Goal: Information Seeking & Learning: Check status

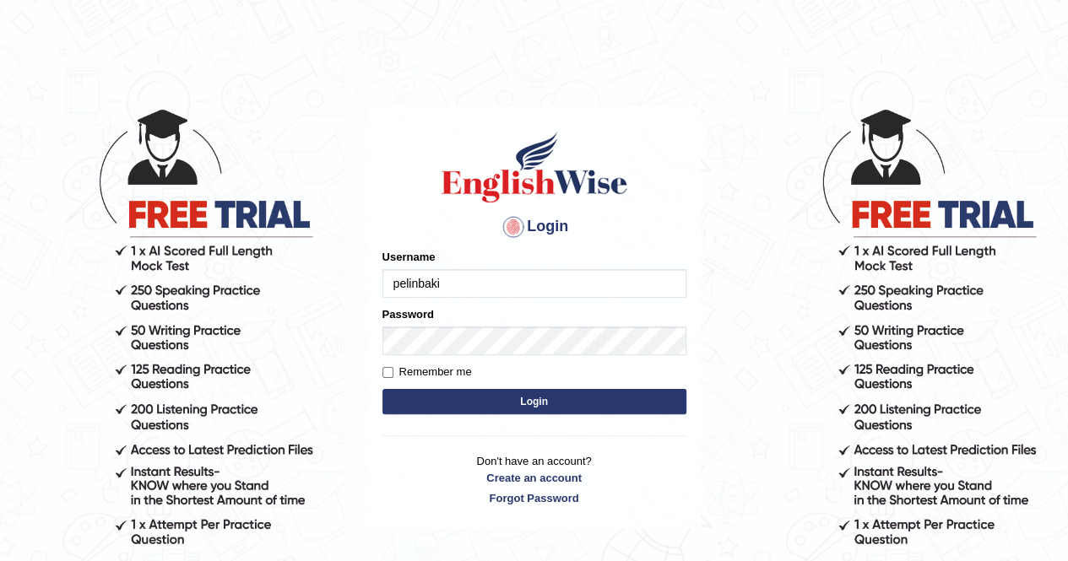
type input "pelinbaki"
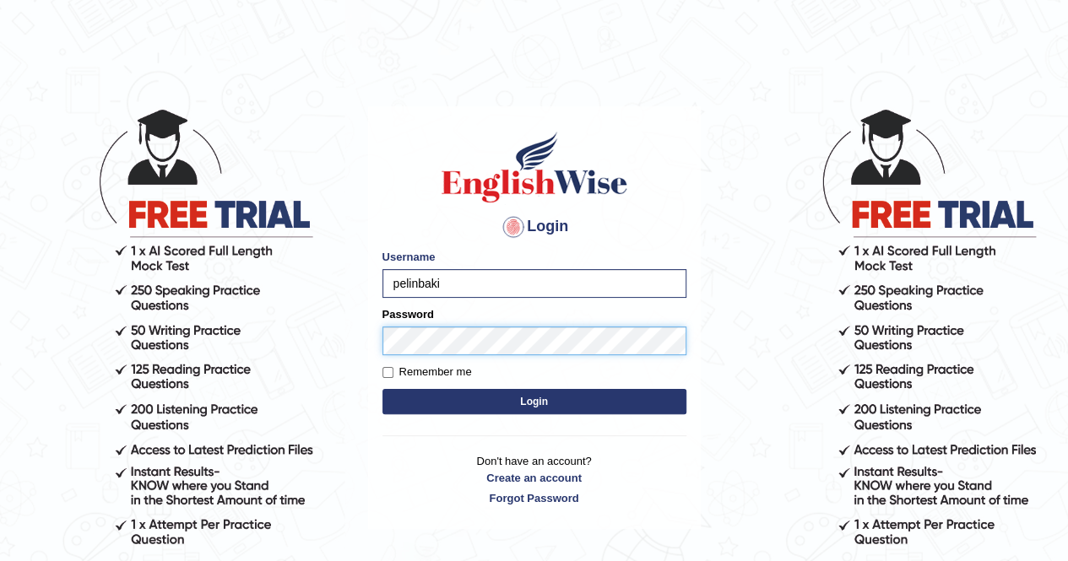
click at [382, 389] on button "Login" at bounding box center [534, 401] width 304 height 25
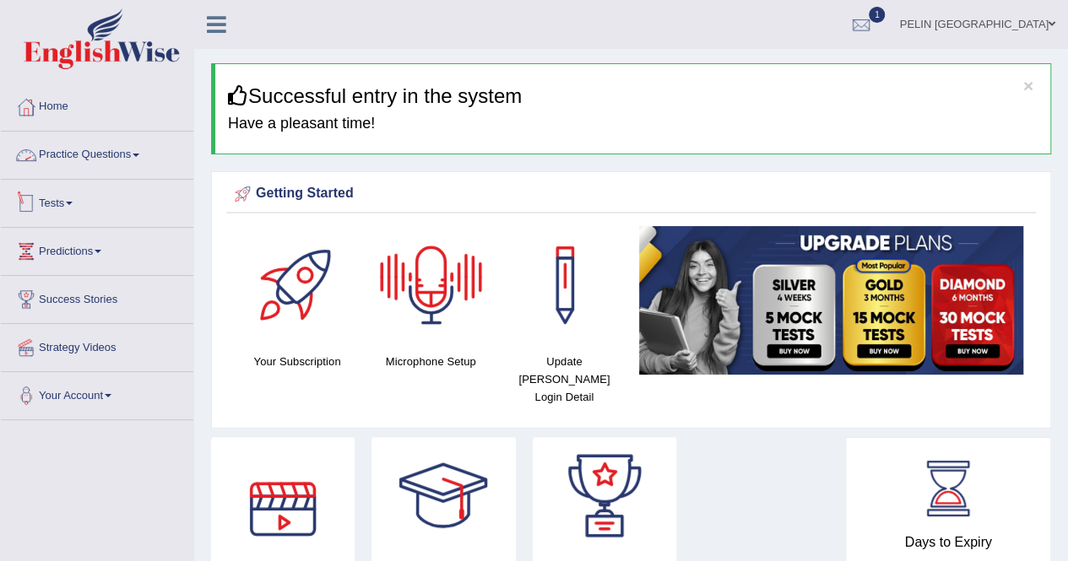
click at [78, 200] on link "Tests" at bounding box center [97, 201] width 192 height 42
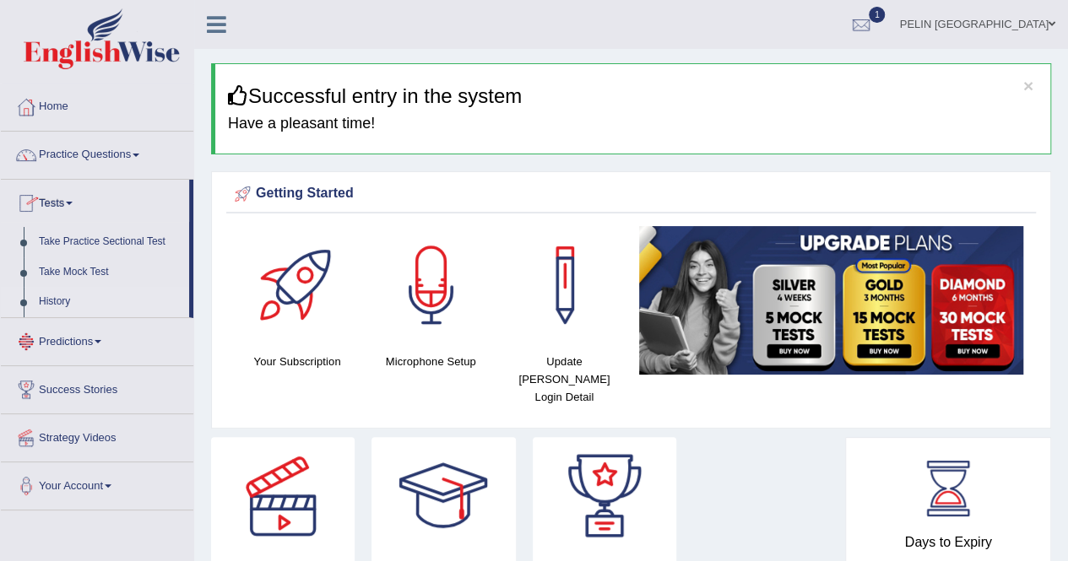
click at [61, 298] on link "History" at bounding box center [110, 302] width 158 height 30
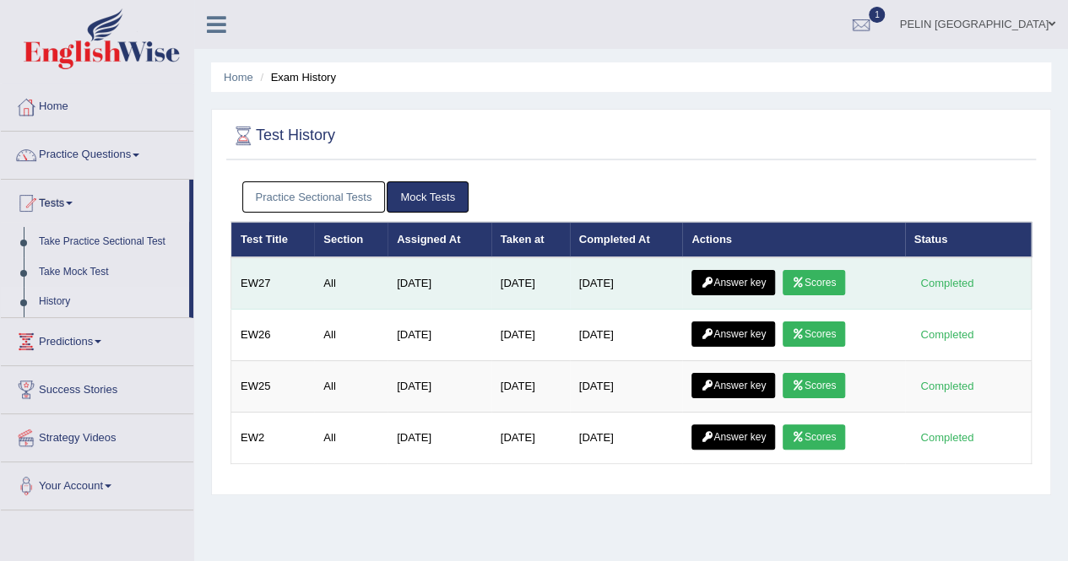
click at [816, 278] on link "Scores" at bounding box center [813, 282] width 62 height 25
click at [757, 273] on link "Answer key" at bounding box center [733, 282] width 84 height 25
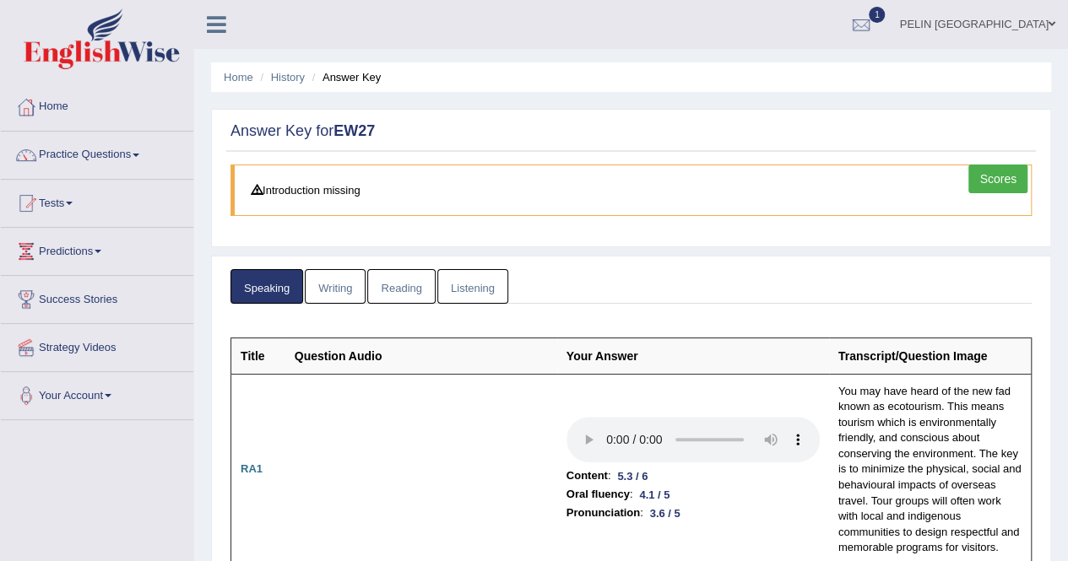
click at [481, 288] on link "Listening" at bounding box center [472, 286] width 71 height 35
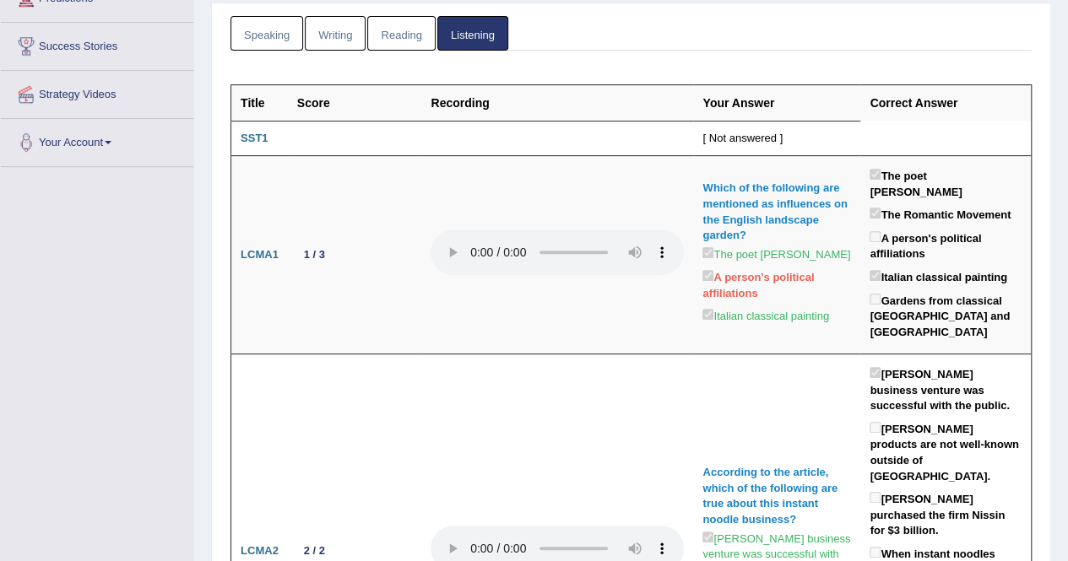
scroll to position [169, 0]
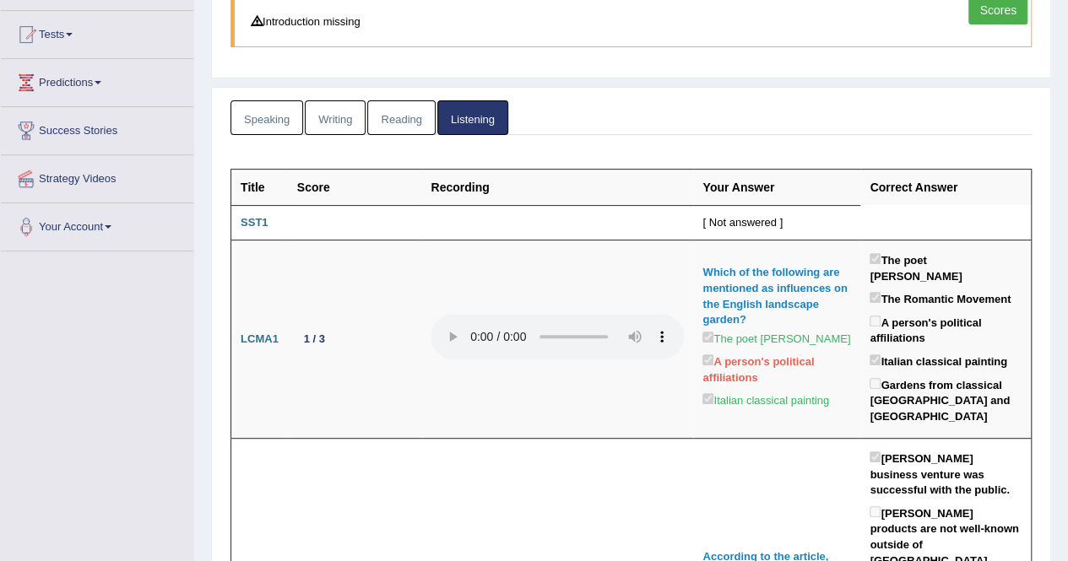
click at [410, 118] on link "Reading" at bounding box center [401, 117] width 68 height 35
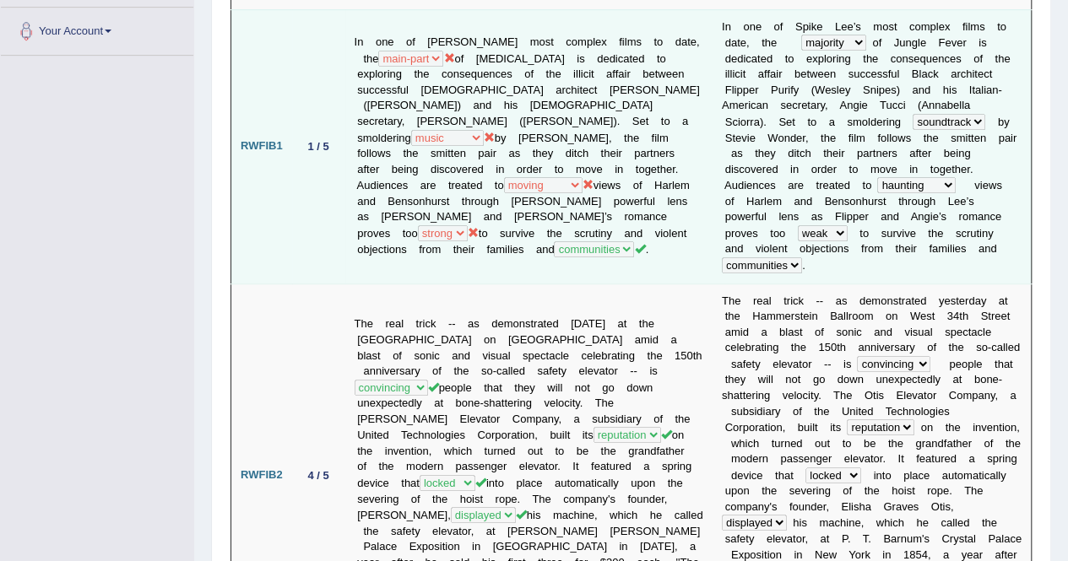
scroll to position [0, 0]
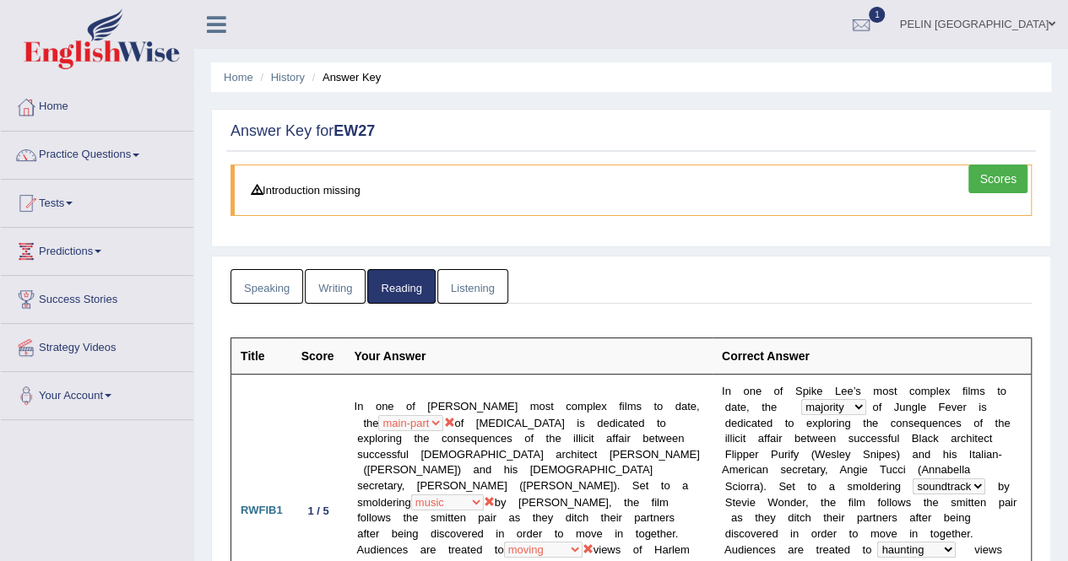
click at [462, 286] on link "Listening" at bounding box center [472, 286] width 71 height 35
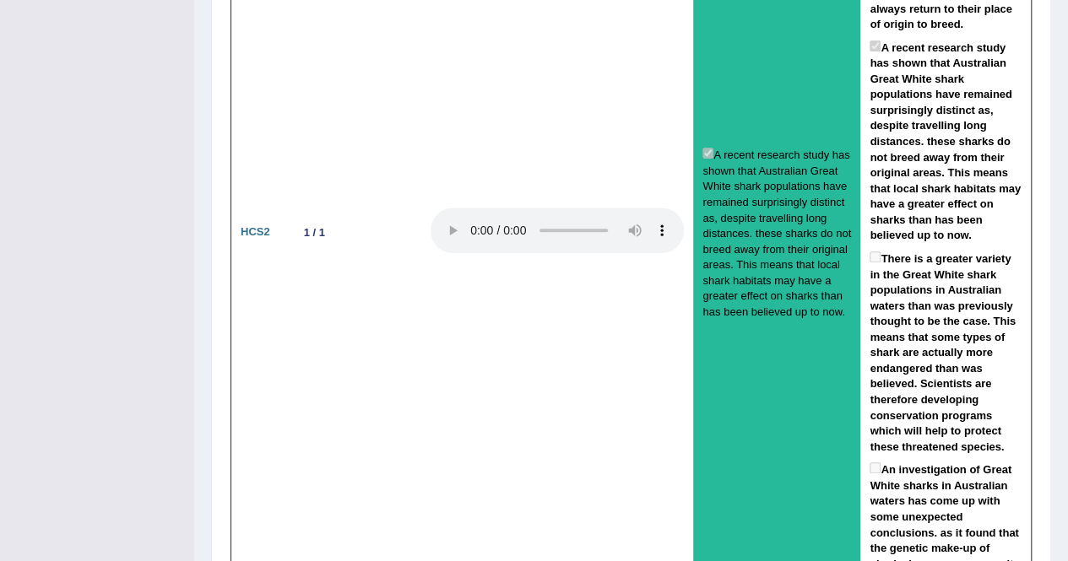
scroll to position [3397, 0]
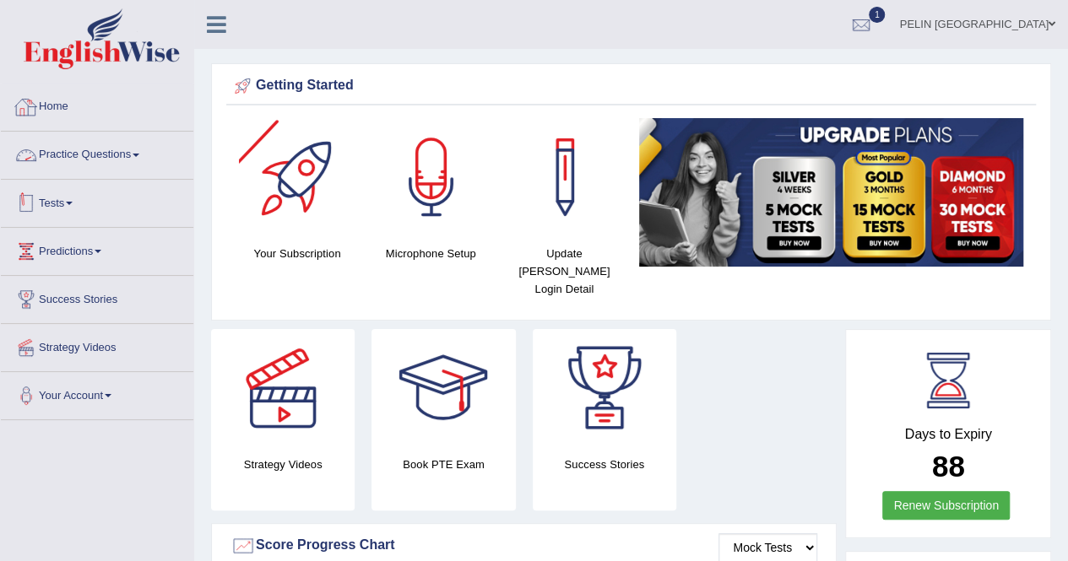
click at [70, 204] on link "Tests" at bounding box center [97, 201] width 192 height 42
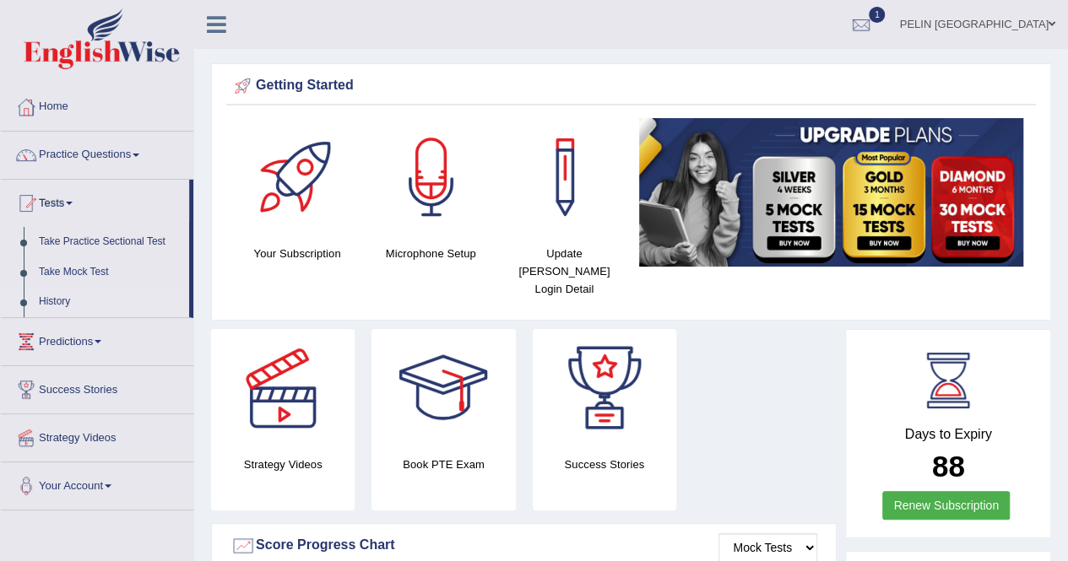
click at [54, 306] on link "History" at bounding box center [110, 302] width 158 height 30
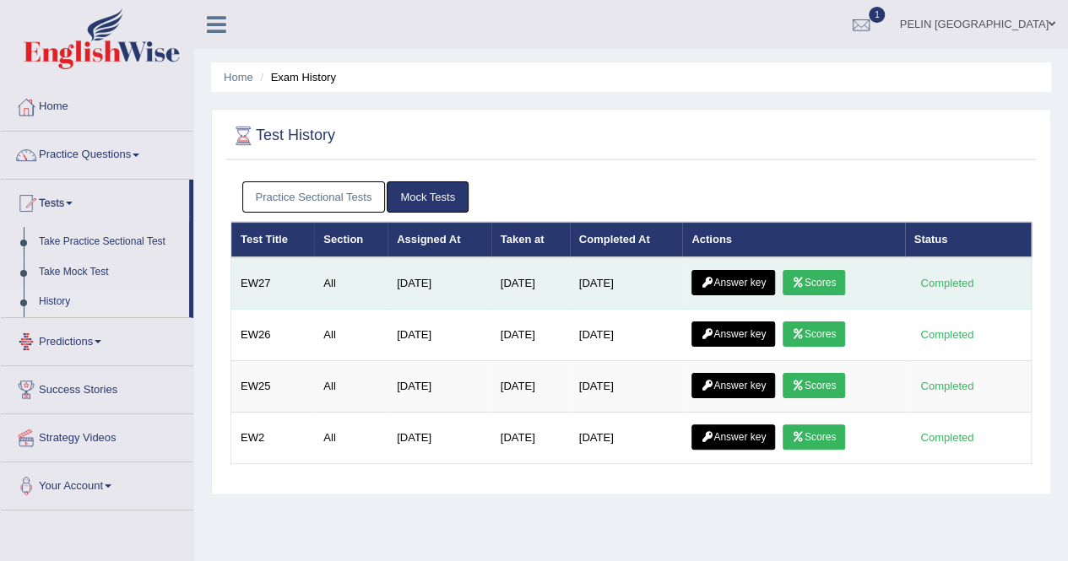
click at [739, 278] on link "Answer key" at bounding box center [733, 282] width 84 height 25
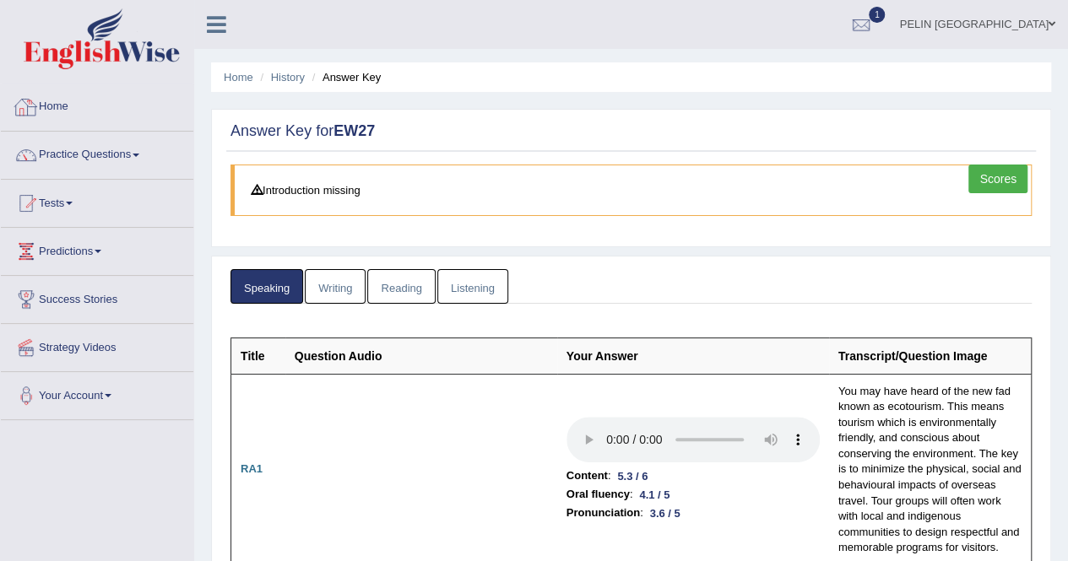
click at [77, 121] on link "Home" at bounding box center [97, 105] width 192 height 42
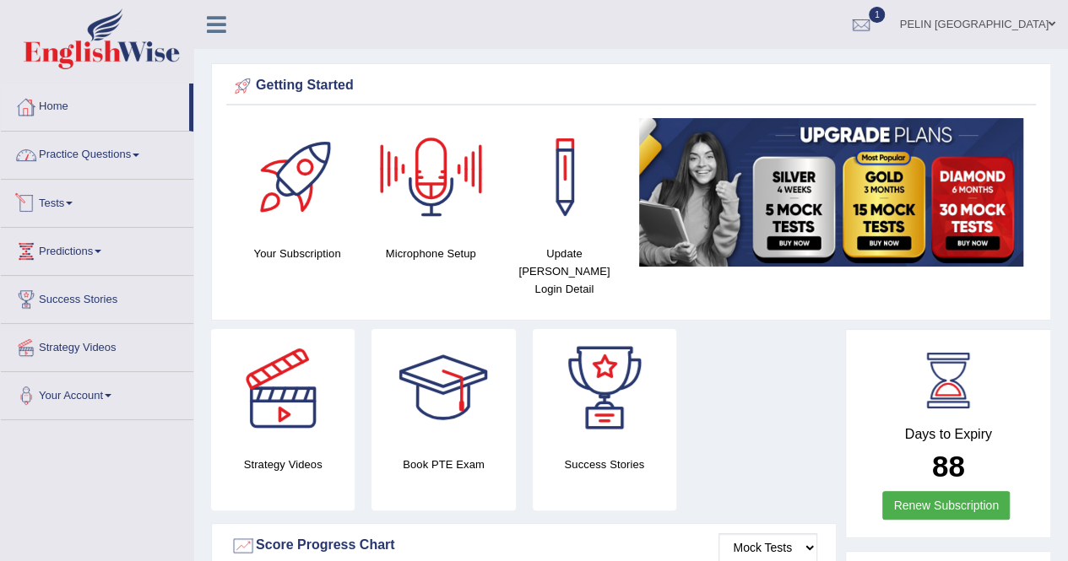
click at [68, 207] on link "Tests" at bounding box center [97, 201] width 192 height 42
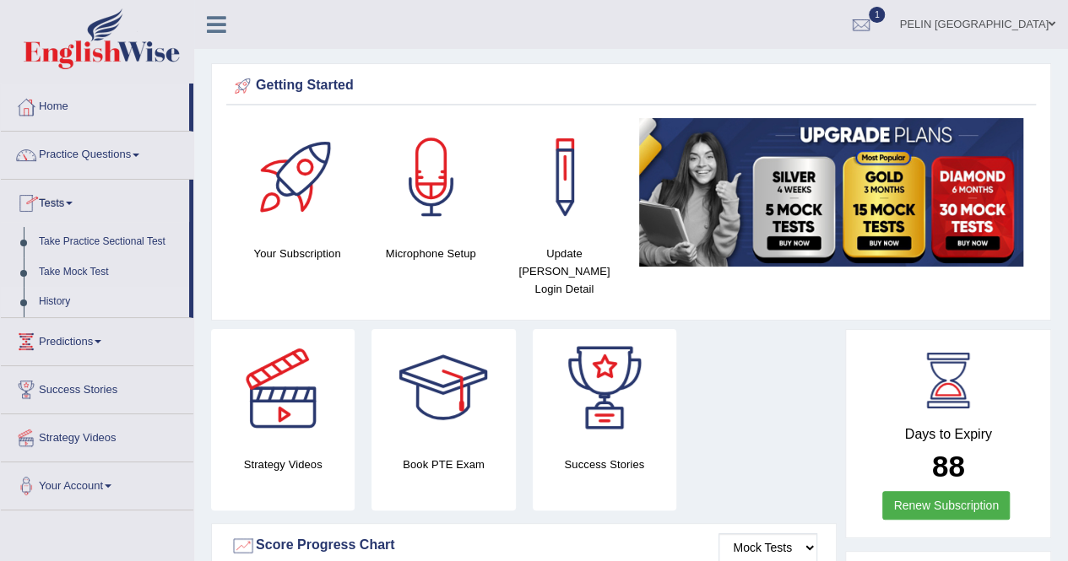
click at [58, 302] on link "History" at bounding box center [110, 302] width 158 height 30
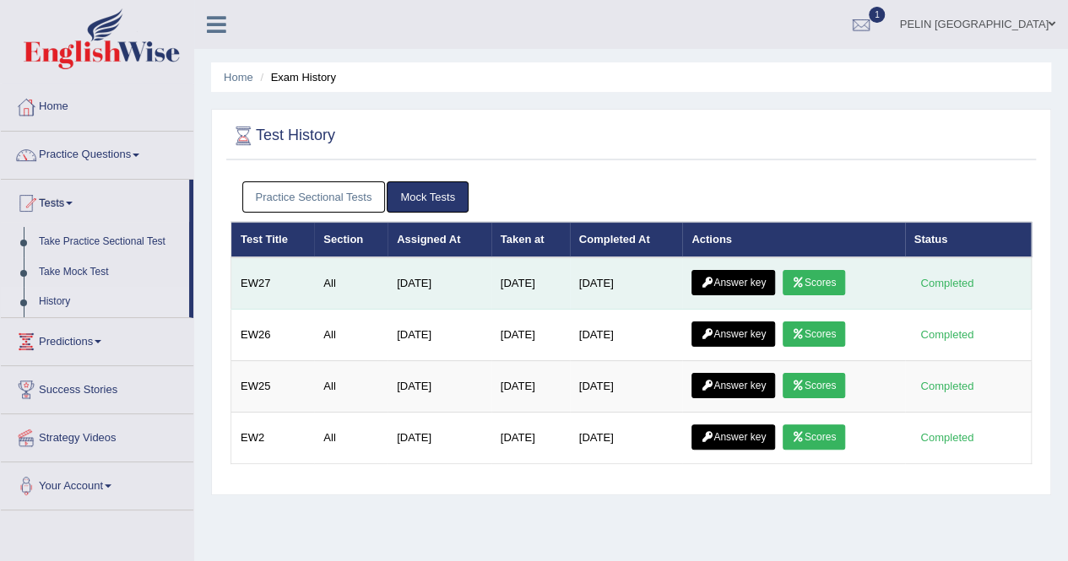
click at [744, 278] on link "Answer key" at bounding box center [733, 282] width 84 height 25
click at [802, 270] on link "Scores" at bounding box center [813, 282] width 62 height 25
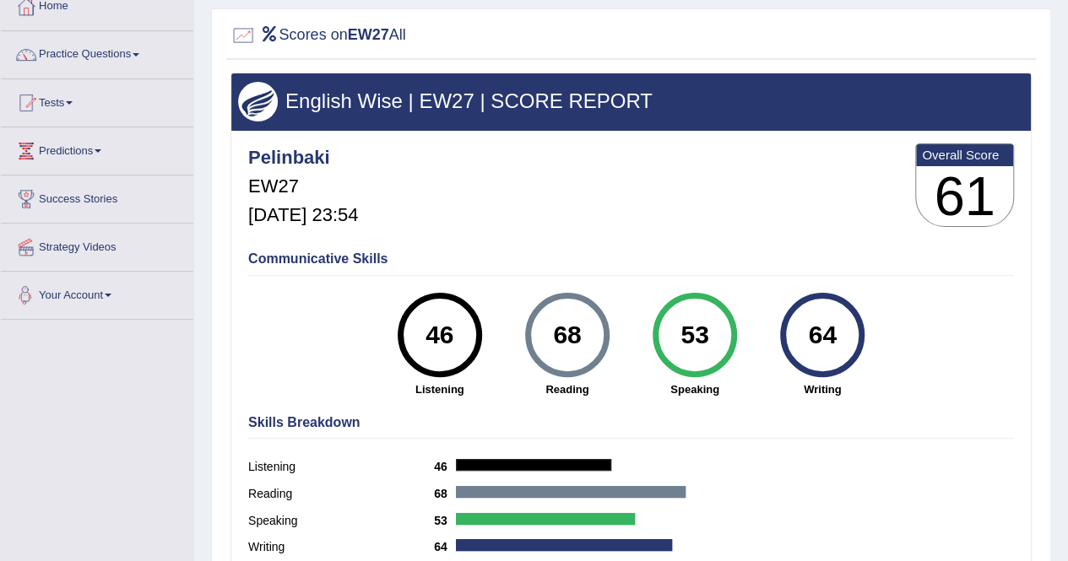
scroll to position [84, 0]
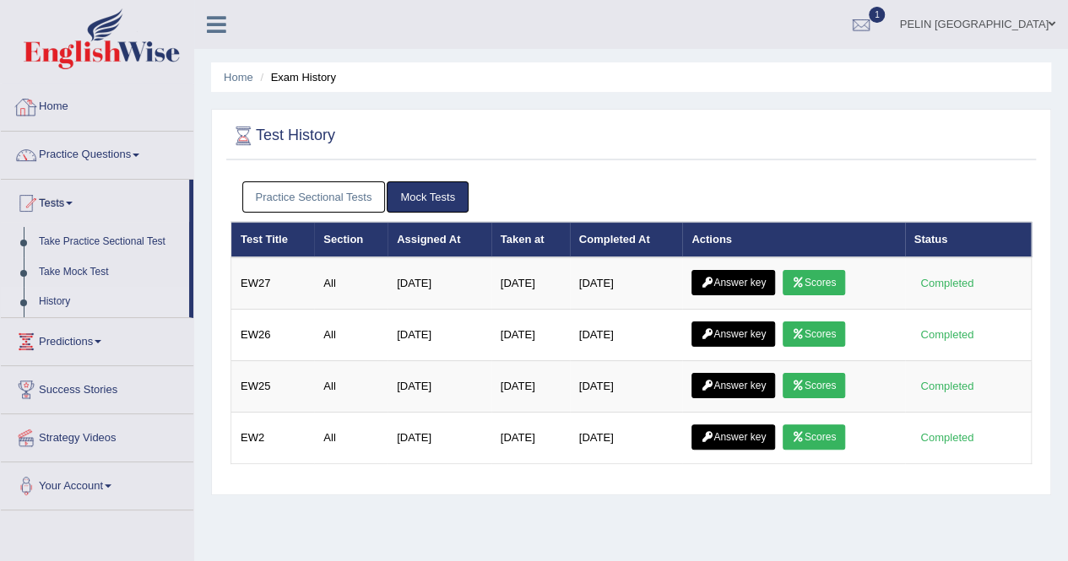
click at [79, 113] on link "Home" at bounding box center [97, 105] width 192 height 42
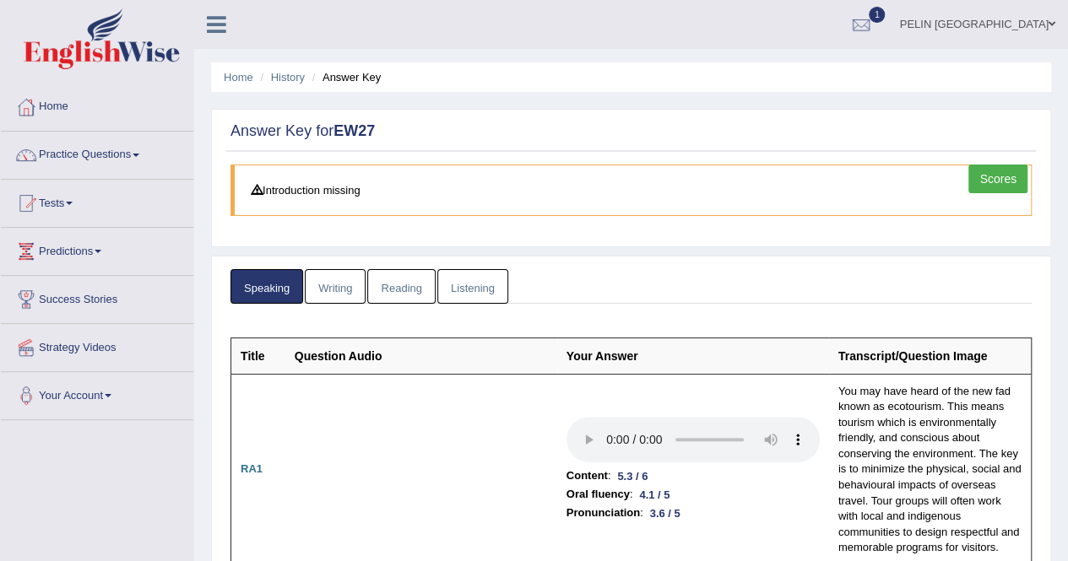
click at [385, 282] on link "Reading" at bounding box center [401, 286] width 68 height 35
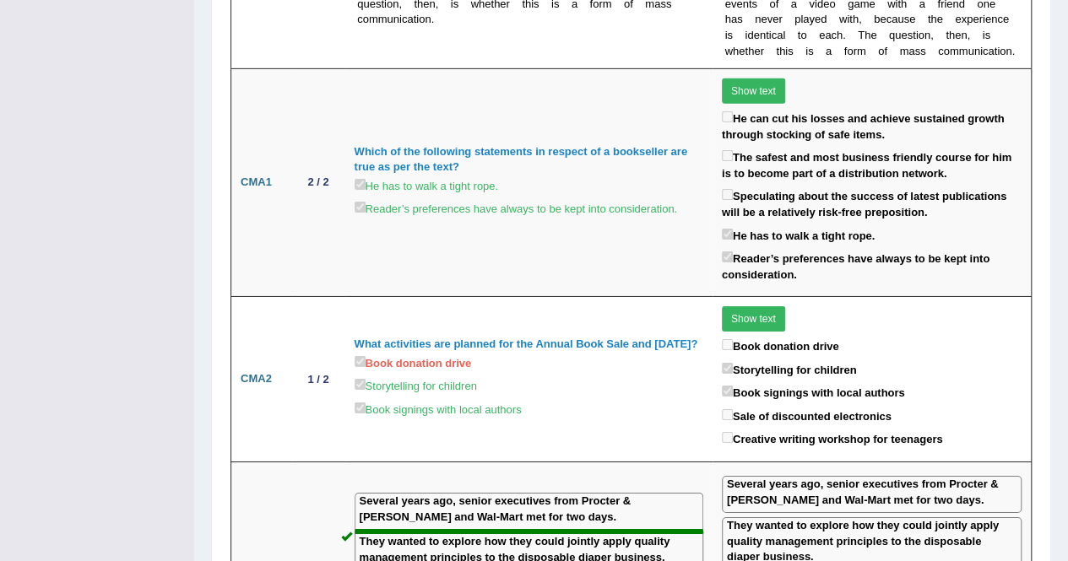
scroll to position [2701, 0]
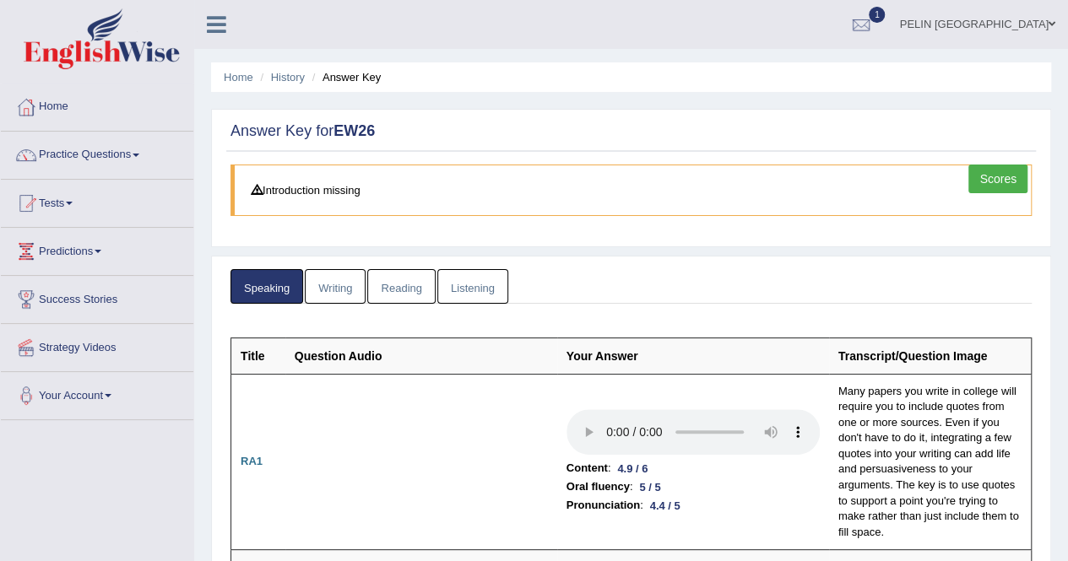
click at [416, 284] on link "Reading" at bounding box center [401, 286] width 68 height 35
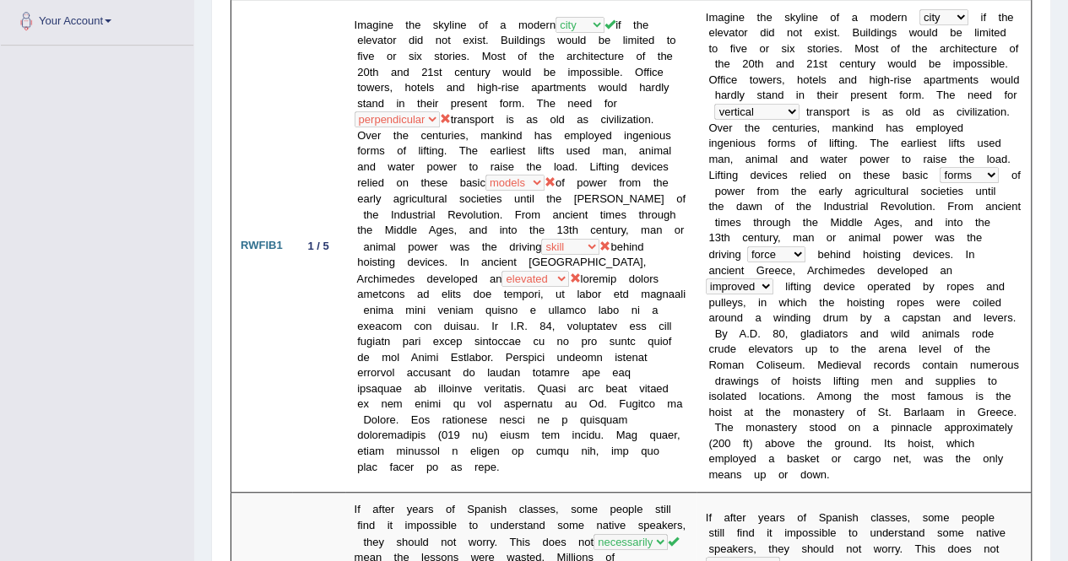
scroll to position [338, 0]
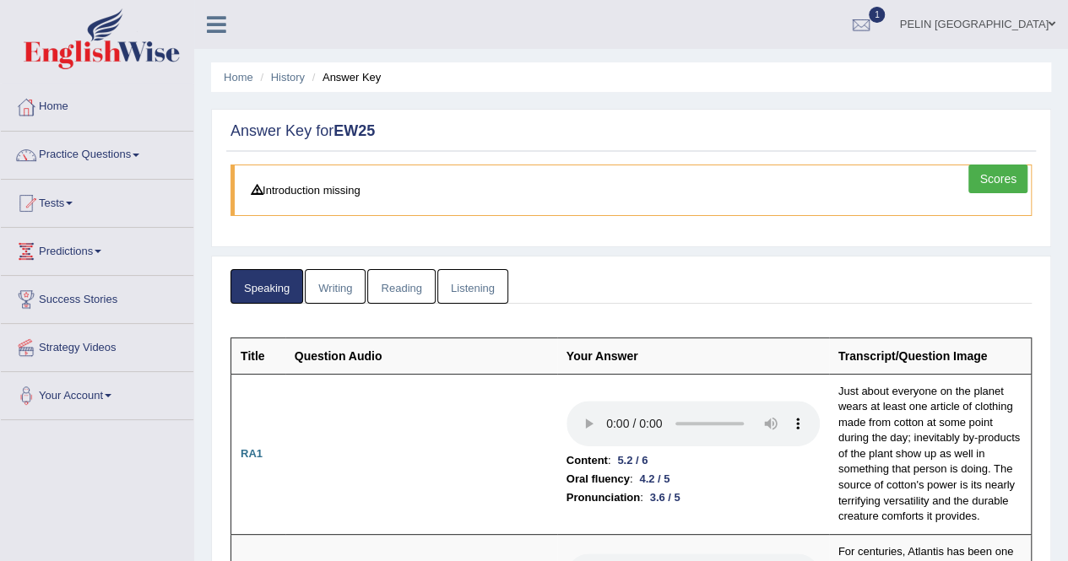
click at [417, 291] on link "Reading" at bounding box center [401, 286] width 68 height 35
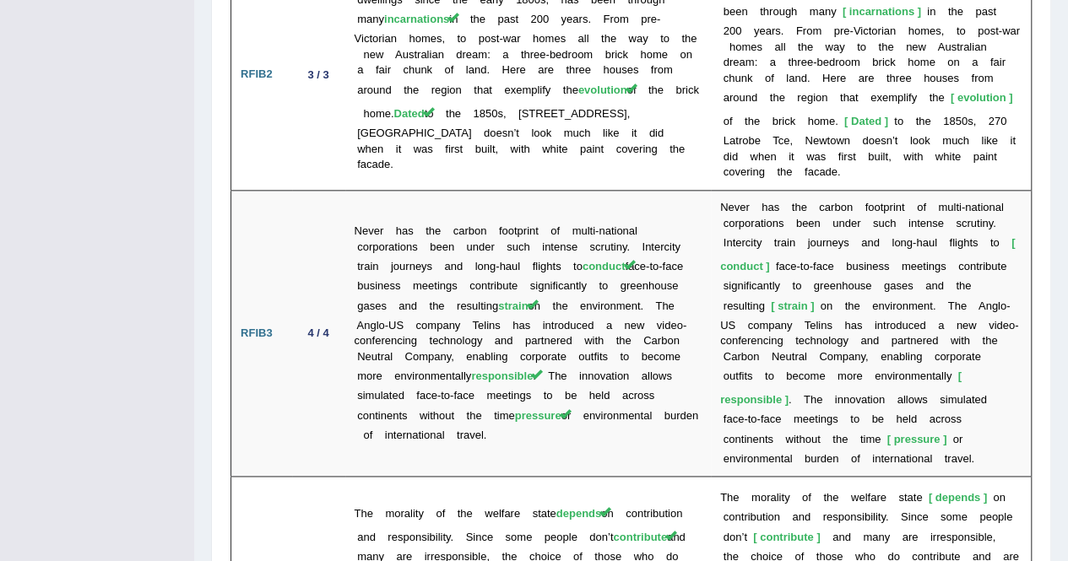
scroll to position [4141, 0]
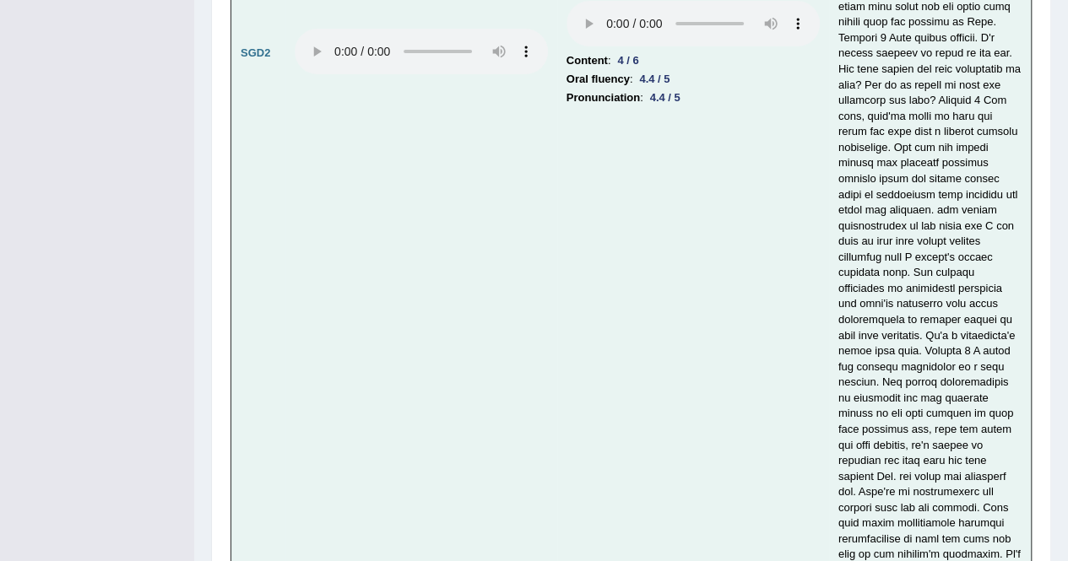
scroll to position [6132, 0]
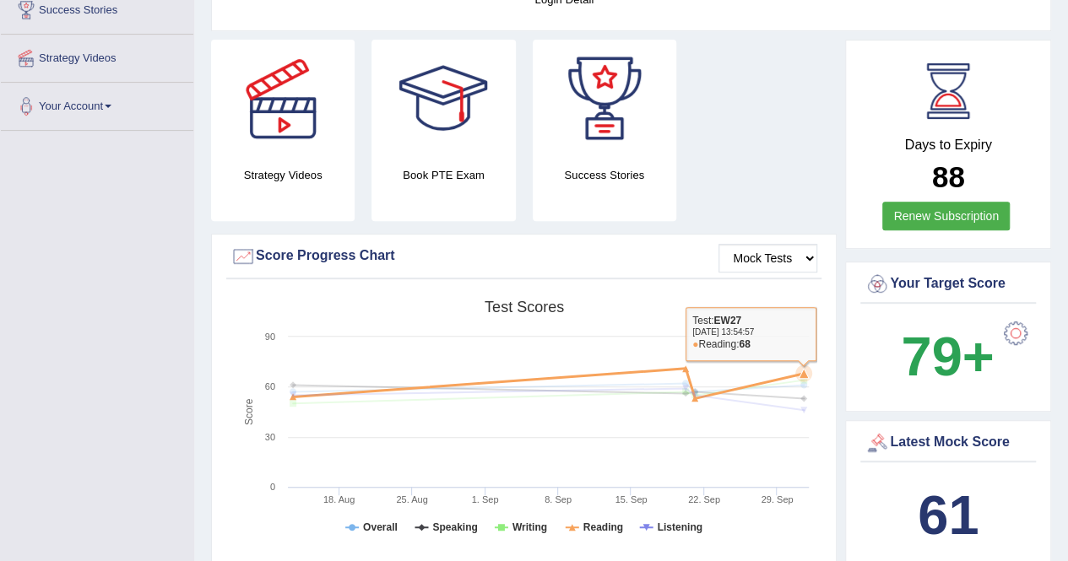
scroll to position [84, 0]
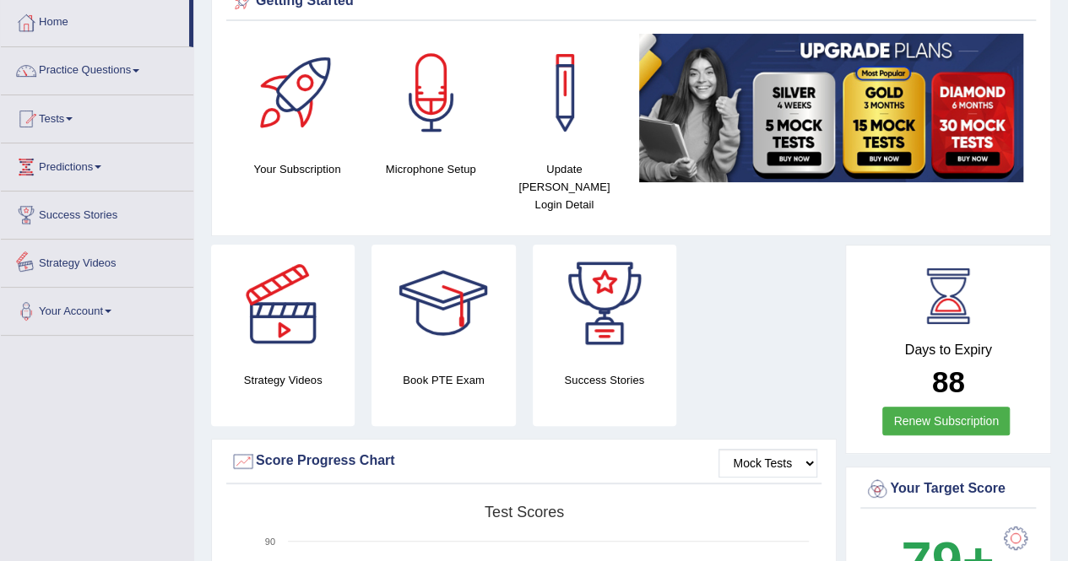
click at [98, 262] on link "Strategy Videos" at bounding box center [97, 261] width 192 height 42
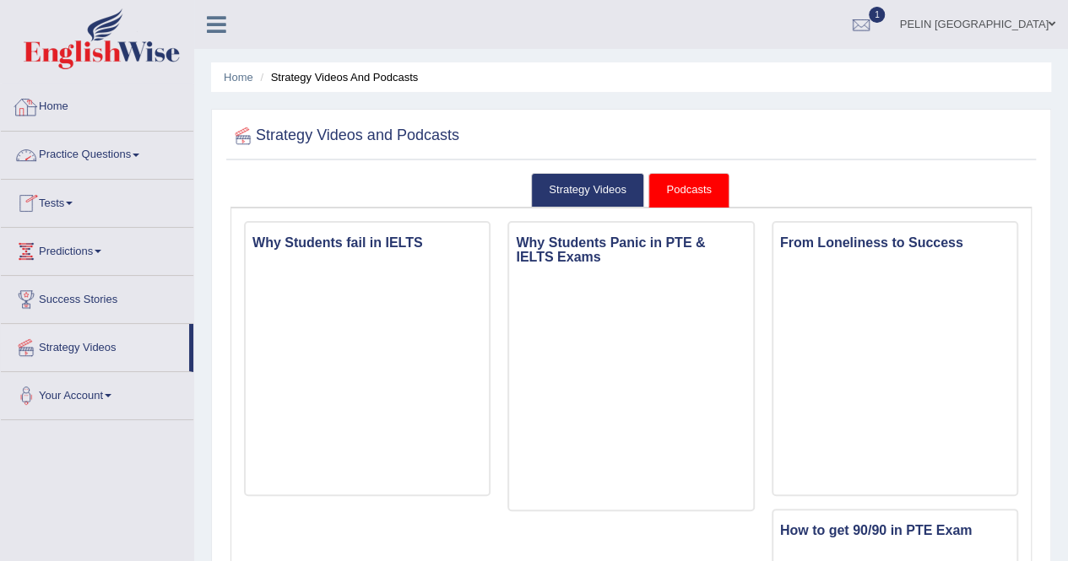
click at [47, 95] on link "Home" at bounding box center [97, 105] width 192 height 42
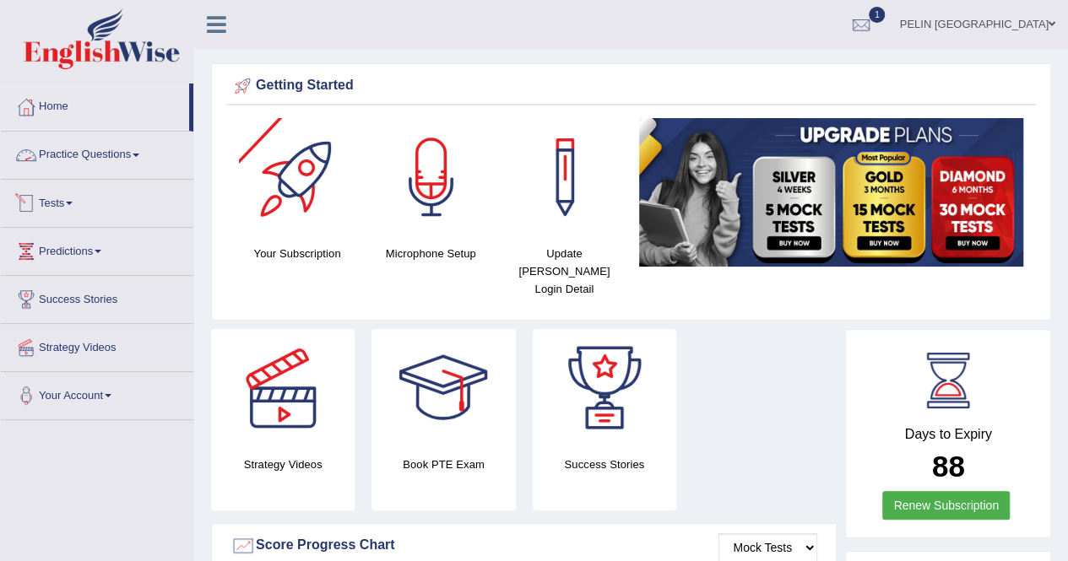
scroll to position [338, 0]
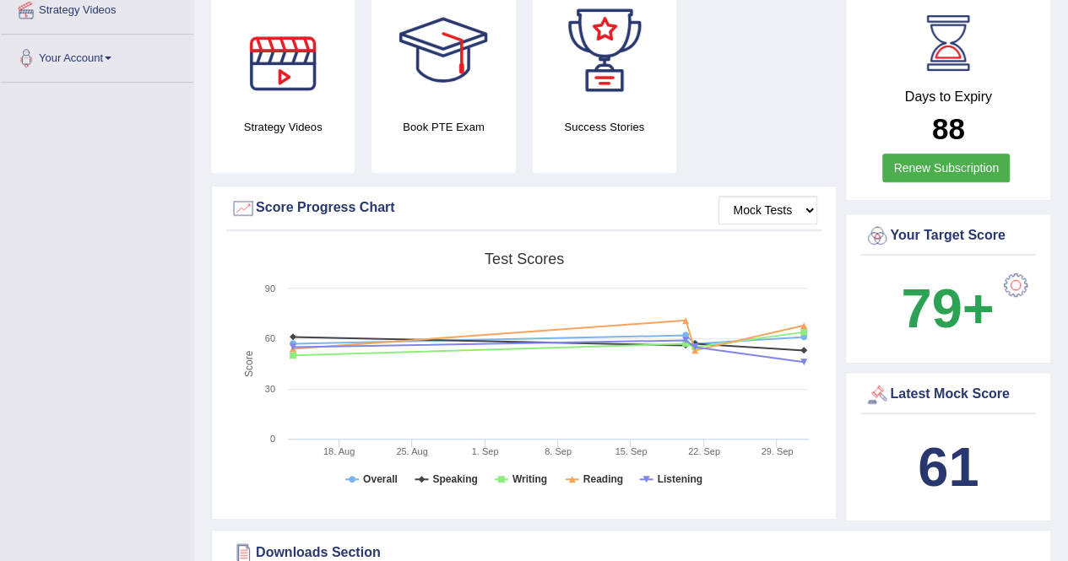
click at [262, 84] on div at bounding box center [283, 51] width 118 height 118
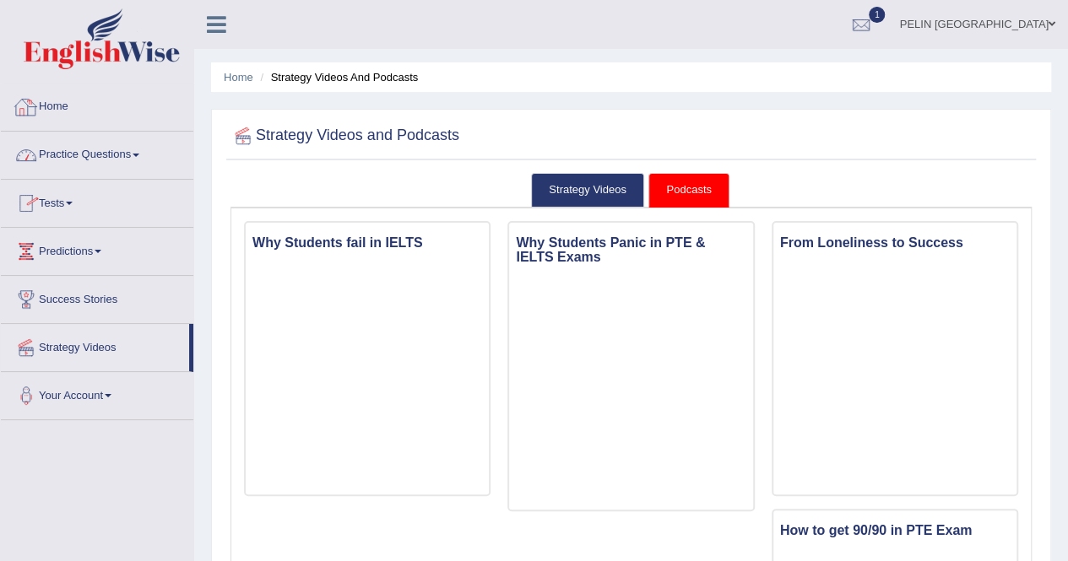
click at [64, 103] on link "Home" at bounding box center [97, 105] width 192 height 42
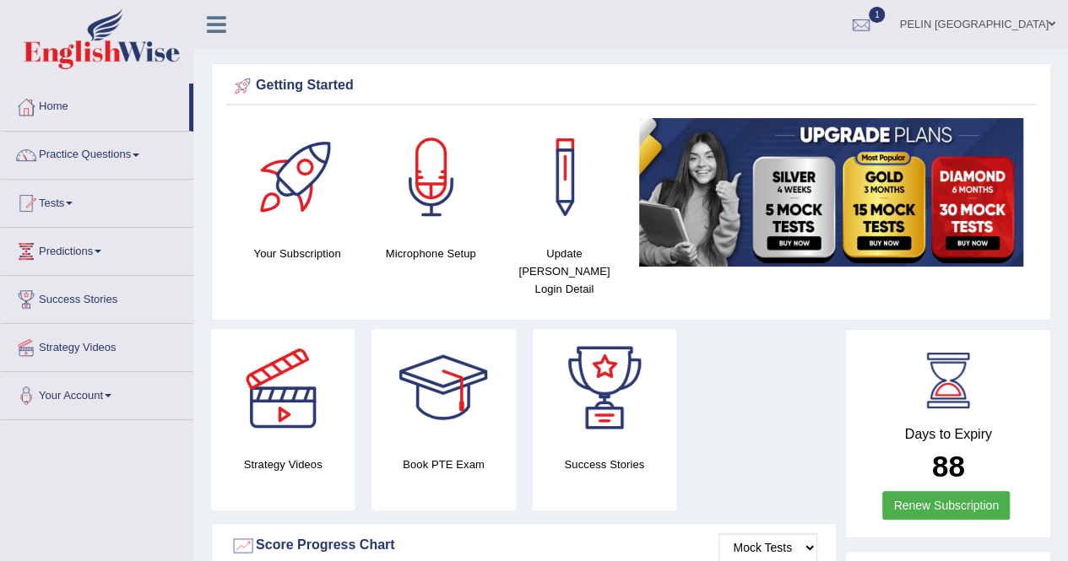
click at [211, 25] on icon at bounding box center [216, 25] width 19 height 22
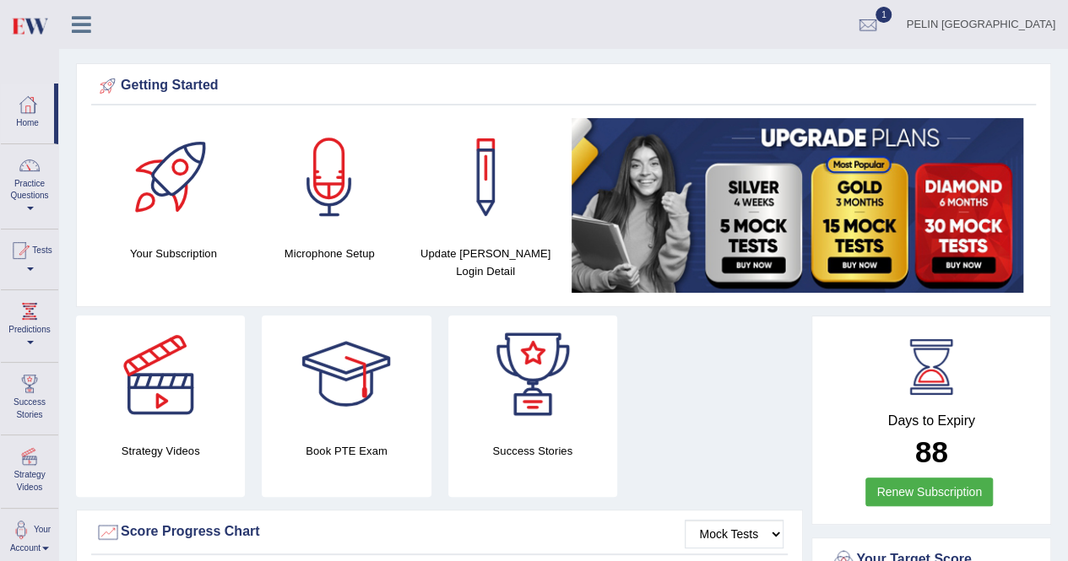
click at [93, 16] on link at bounding box center [81, 22] width 45 height 25
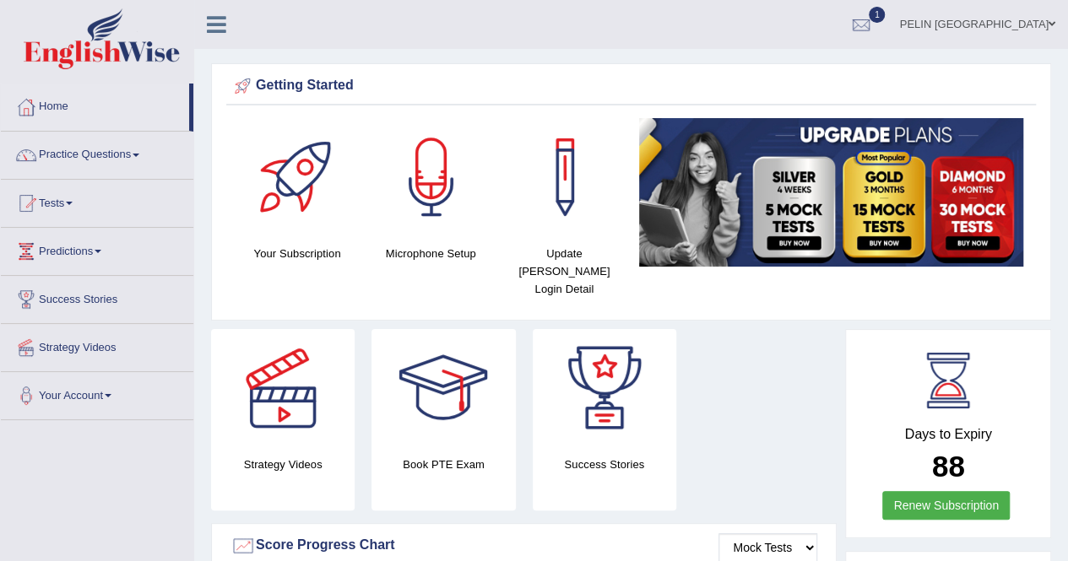
click at [803, 357] on div "Strategy Videos Book PTE Exam Success Stories" at bounding box center [524, 426] width 642 height 194
click at [66, 107] on link "Home" at bounding box center [95, 105] width 188 height 42
click at [873, 35] on div at bounding box center [860, 25] width 25 height 25
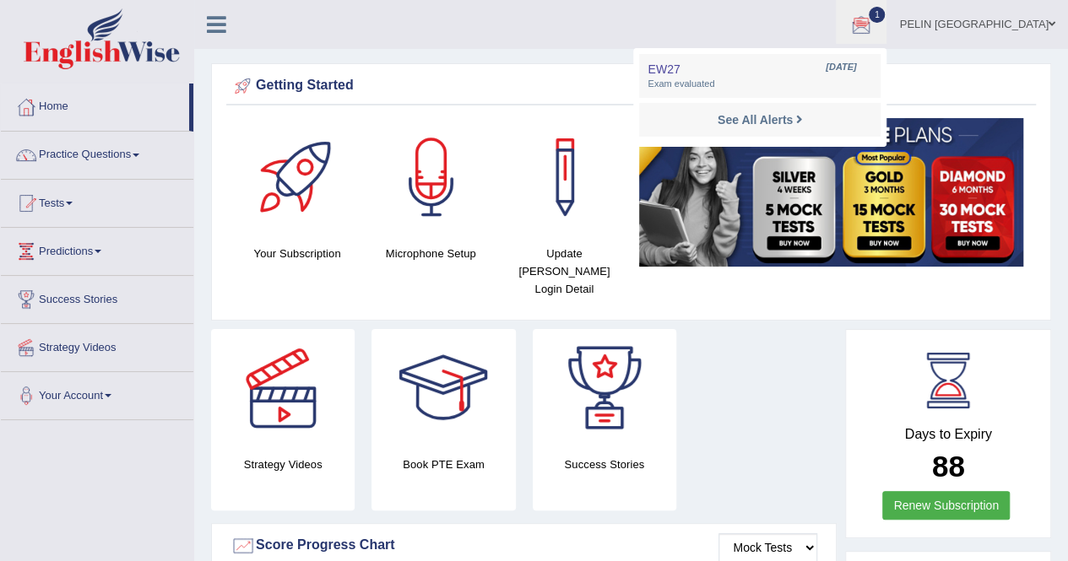
click at [808, 11] on ul "PELIN BAKI Toggle navigation Username: pelinbaki Access Type: Online Subscripti…" at bounding box center [763, 24] width 612 height 48
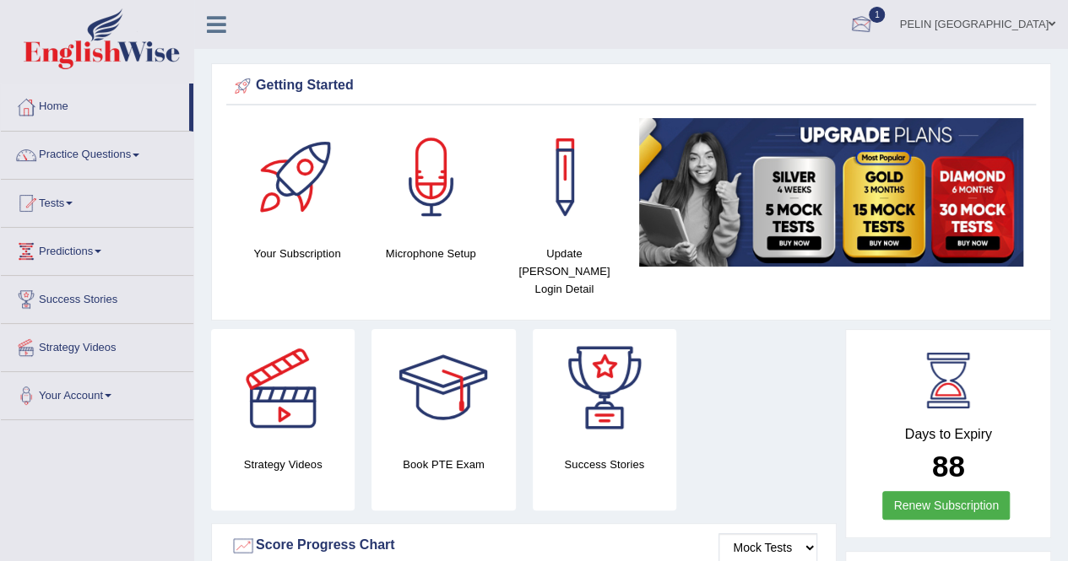
click at [885, 12] on span "1" at bounding box center [876, 15] width 17 height 16
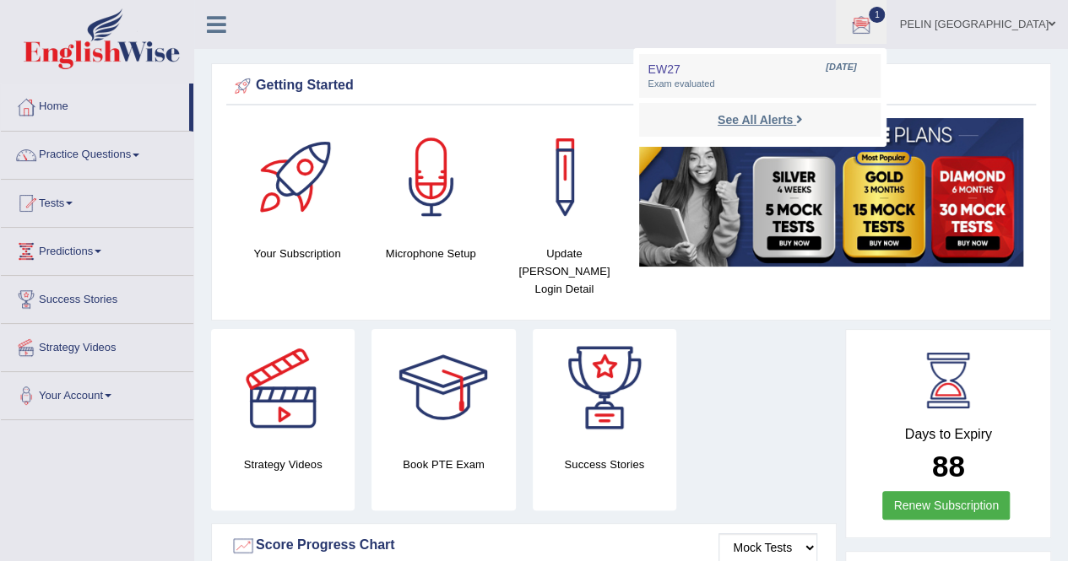
click at [792, 113] on strong "See All Alerts" at bounding box center [754, 120] width 75 height 14
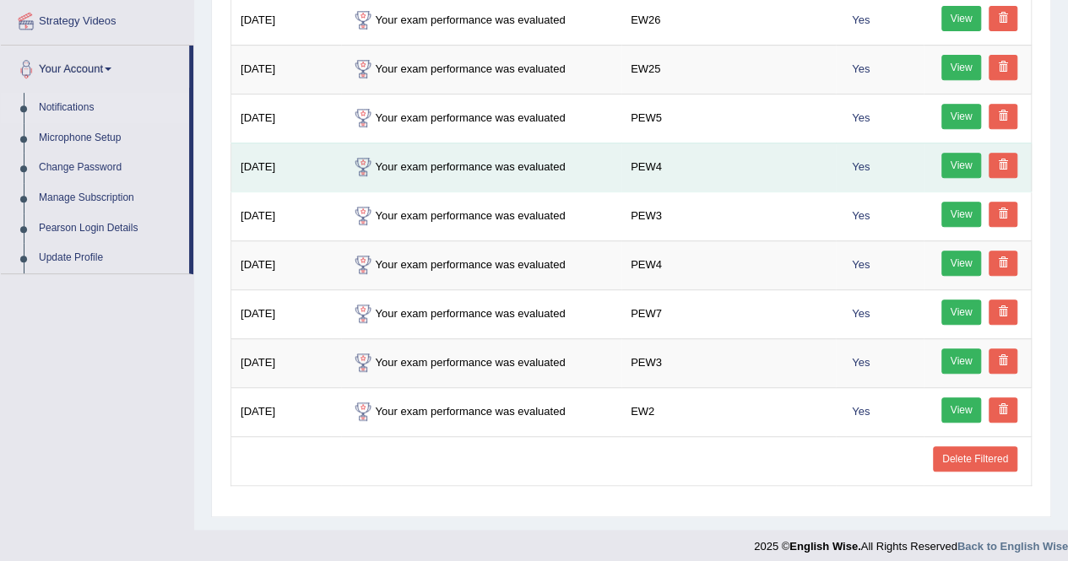
scroll to position [242, 0]
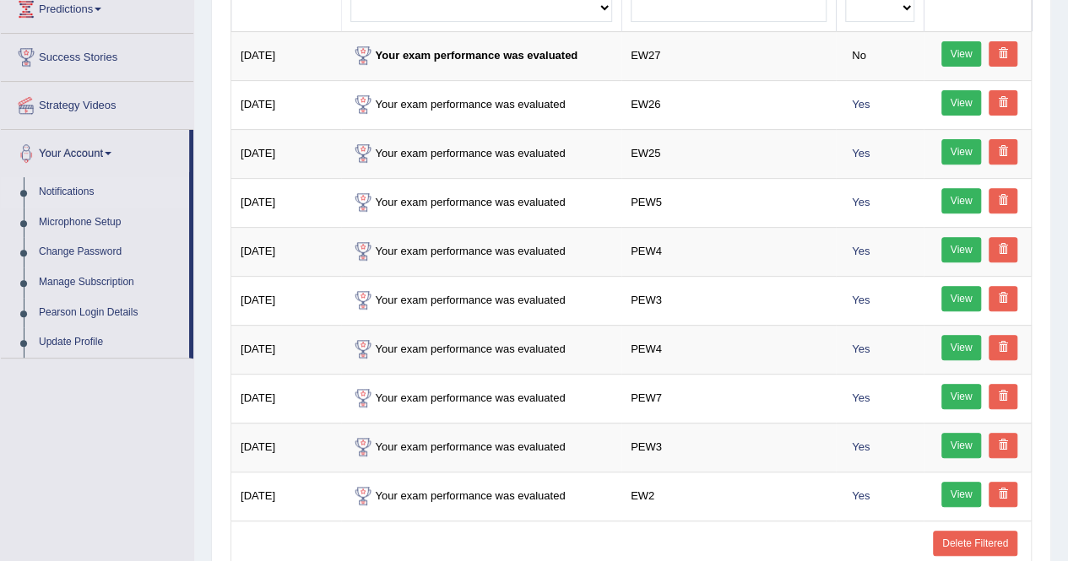
click at [997, 531] on link "Delete Filtered" at bounding box center [975, 543] width 84 height 25
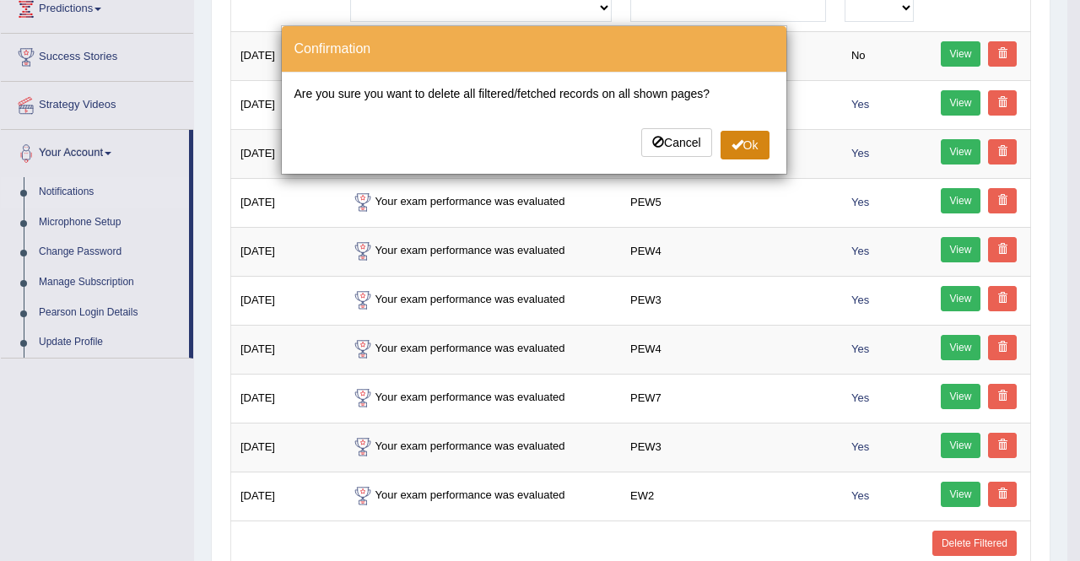
click at [748, 148] on button "Ok" at bounding box center [745, 145] width 49 height 29
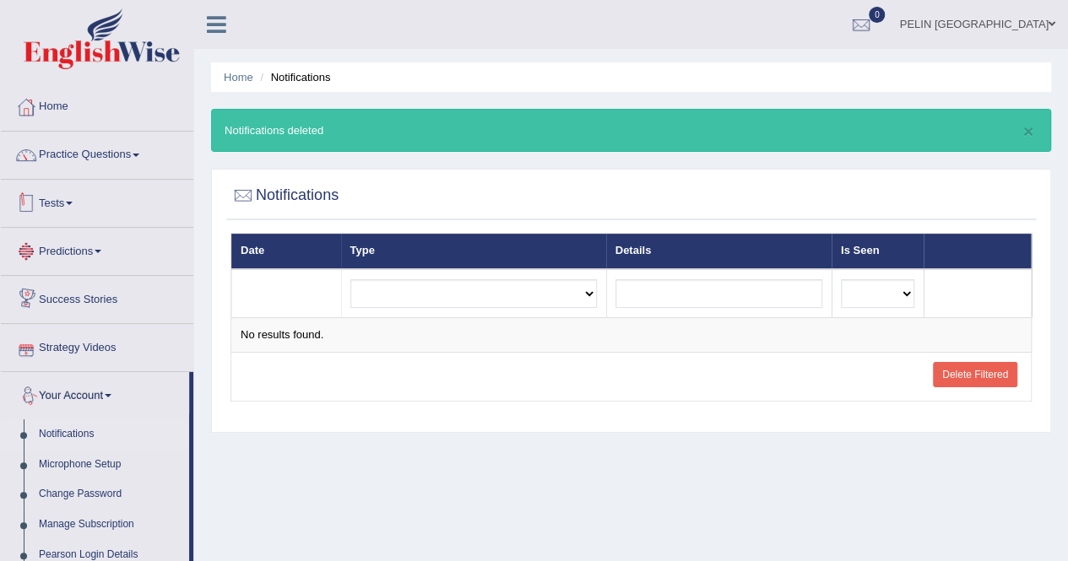
click at [59, 102] on link "Home" at bounding box center [97, 105] width 192 height 42
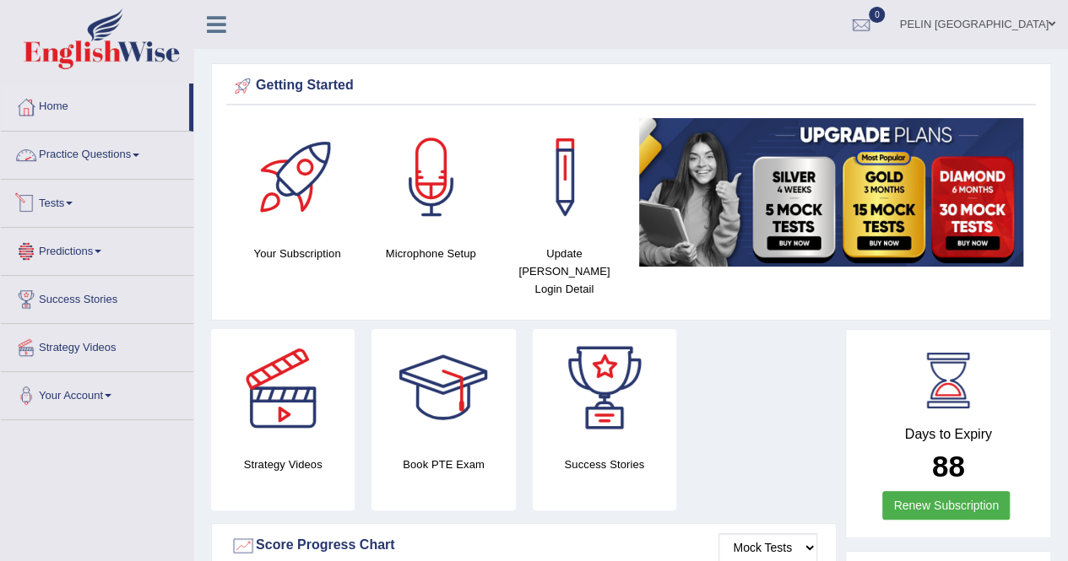
click at [78, 198] on link "Tests" at bounding box center [97, 201] width 192 height 42
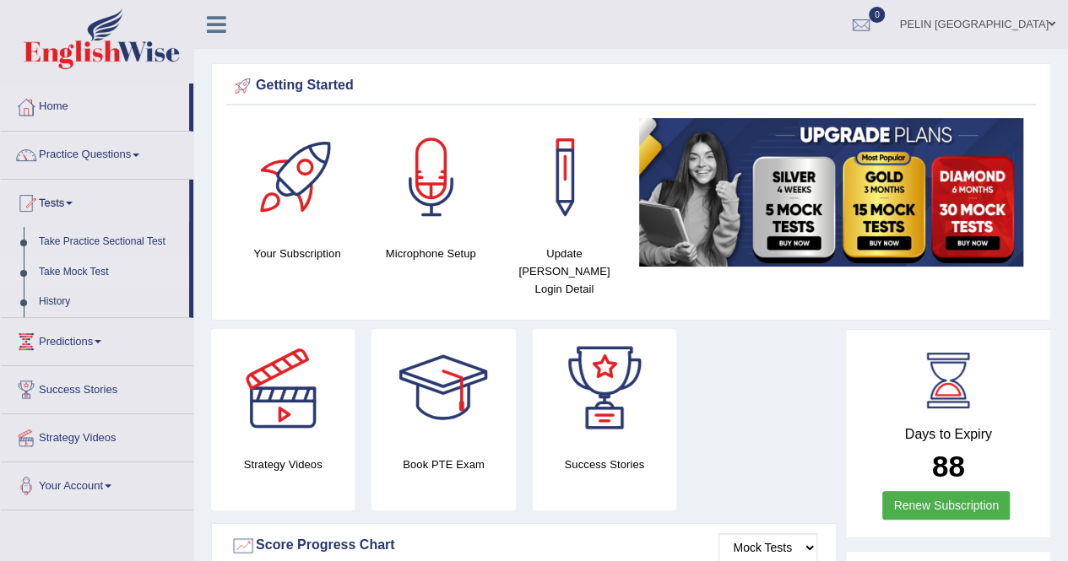
click at [72, 271] on link "Take Mock Test" at bounding box center [110, 272] width 158 height 30
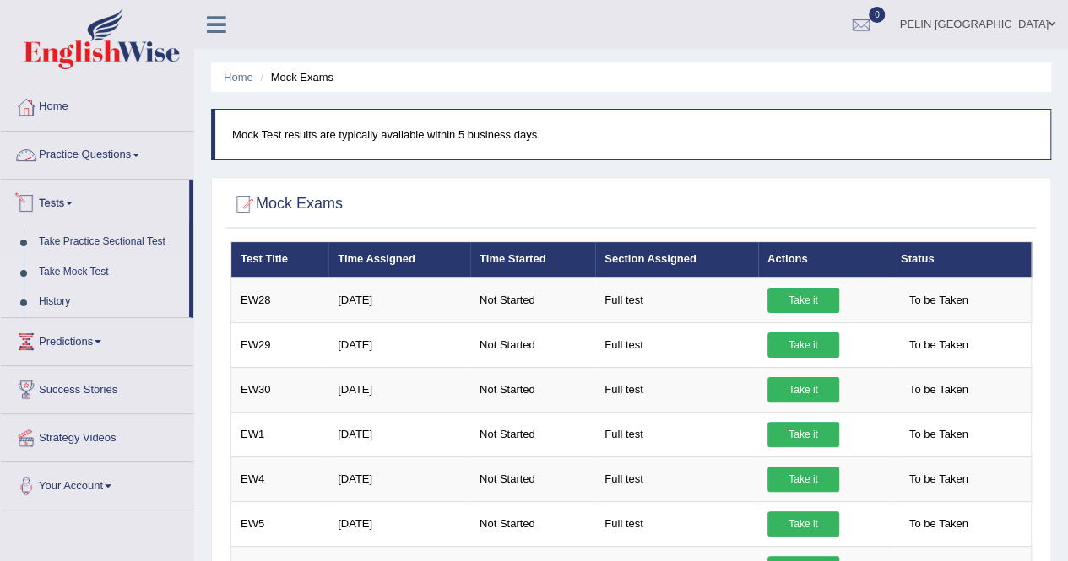
click at [49, 294] on link "History" at bounding box center [110, 302] width 158 height 30
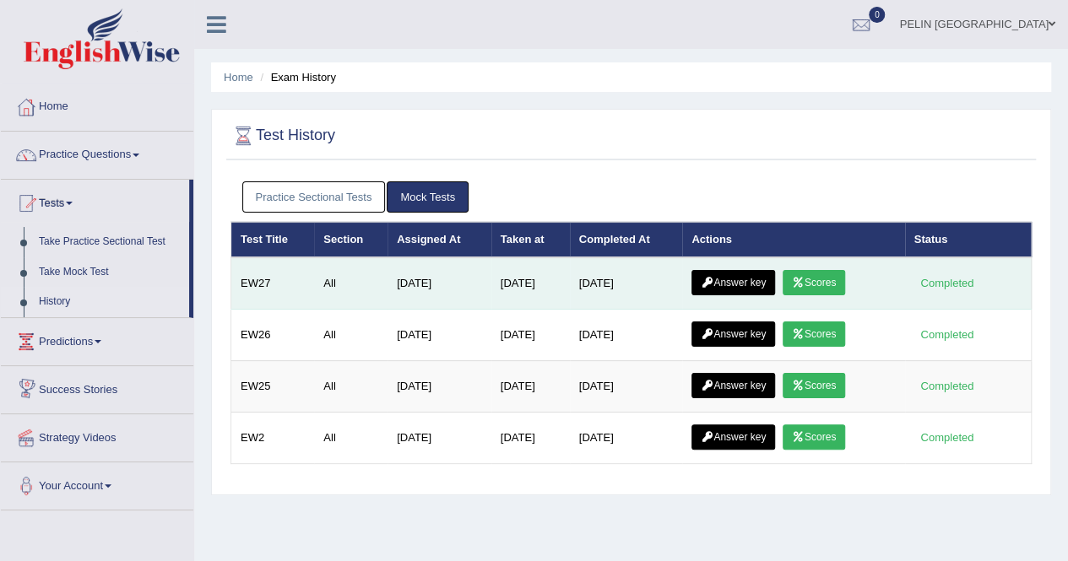
click at [813, 274] on link "Scores" at bounding box center [813, 282] width 62 height 25
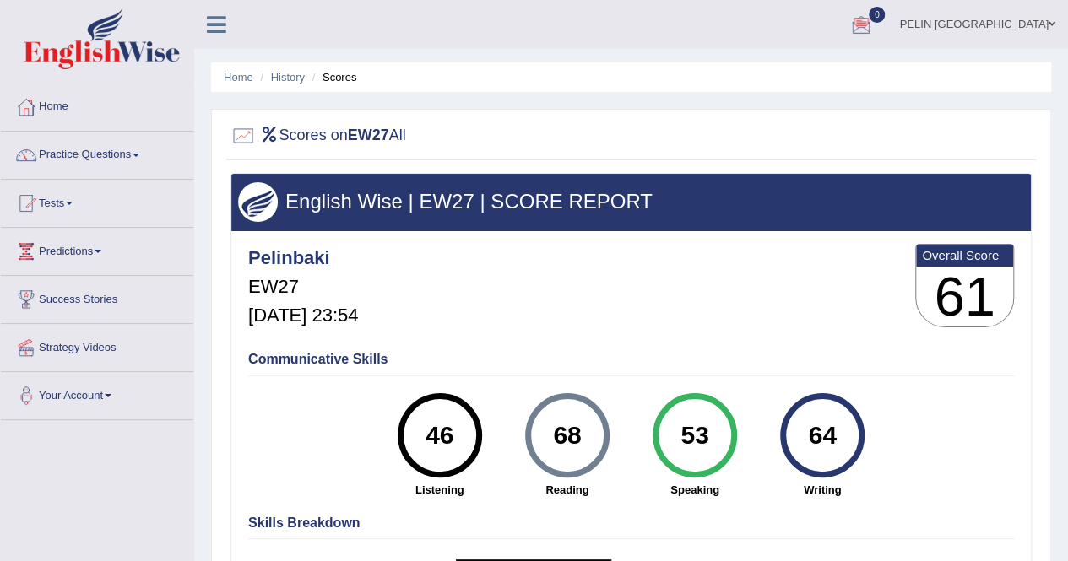
click at [675, 273] on div "Pelinbaki EW27 [DATE] 23:54 Overall Score 61" at bounding box center [631, 290] width 774 height 100
click at [149, 35] on img at bounding box center [102, 38] width 156 height 61
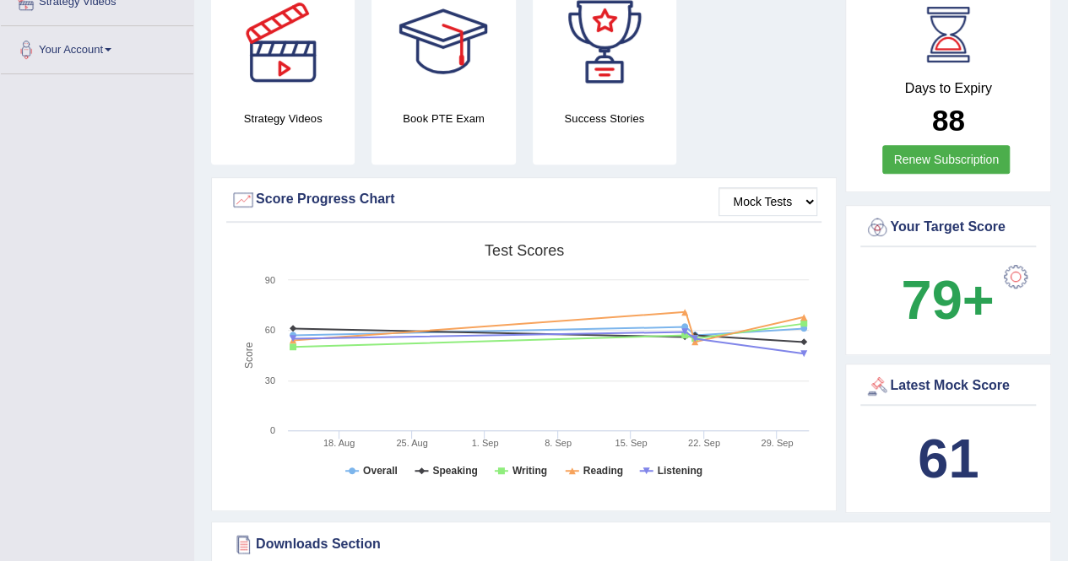
scroll to position [422, 0]
